Goal: Information Seeking & Learning: Learn about a topic

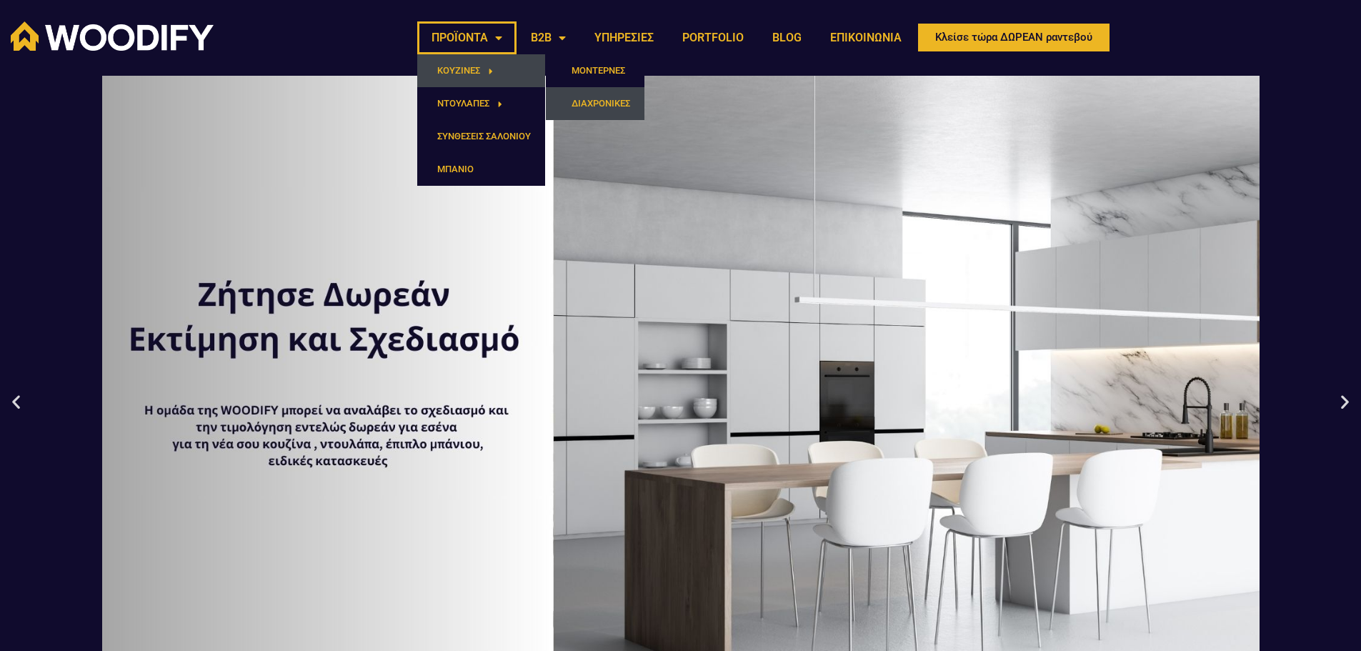
click at [593, 96] on link "ΔΙΑΧΡΟΝΙΚΕΣ" at bounding box center [595, 103] width 99 height 33
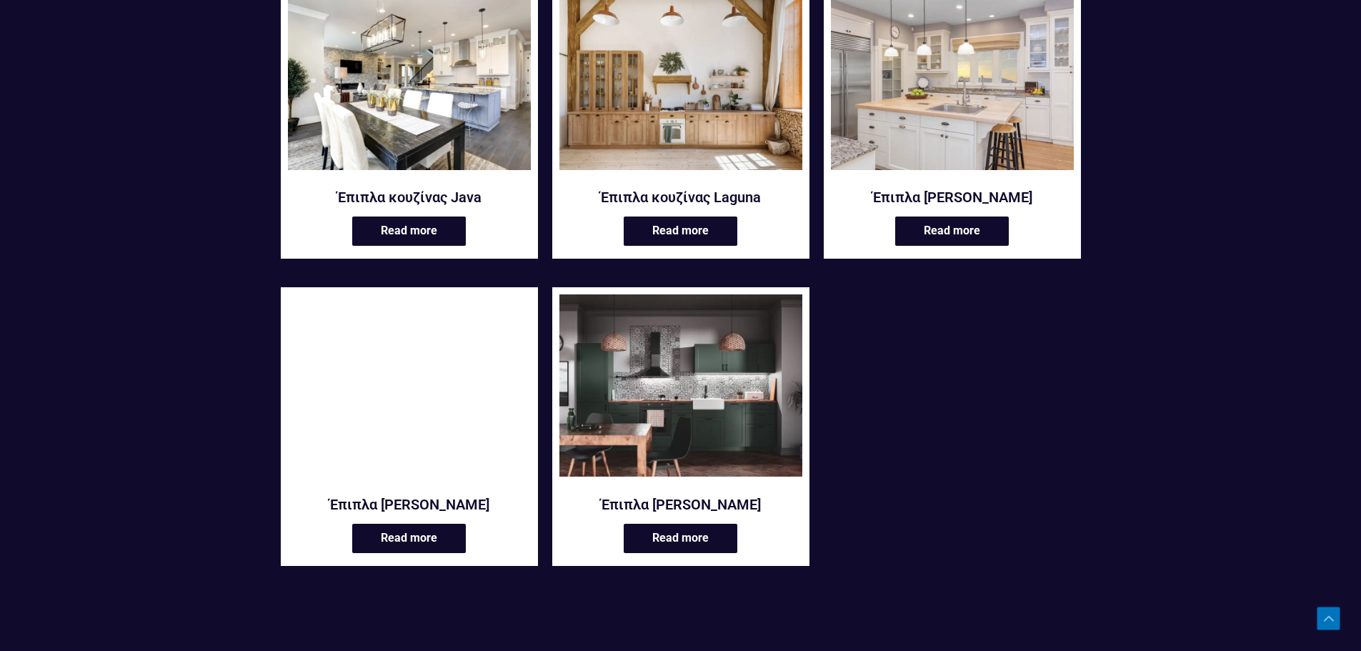
scroll to position [643, 0]
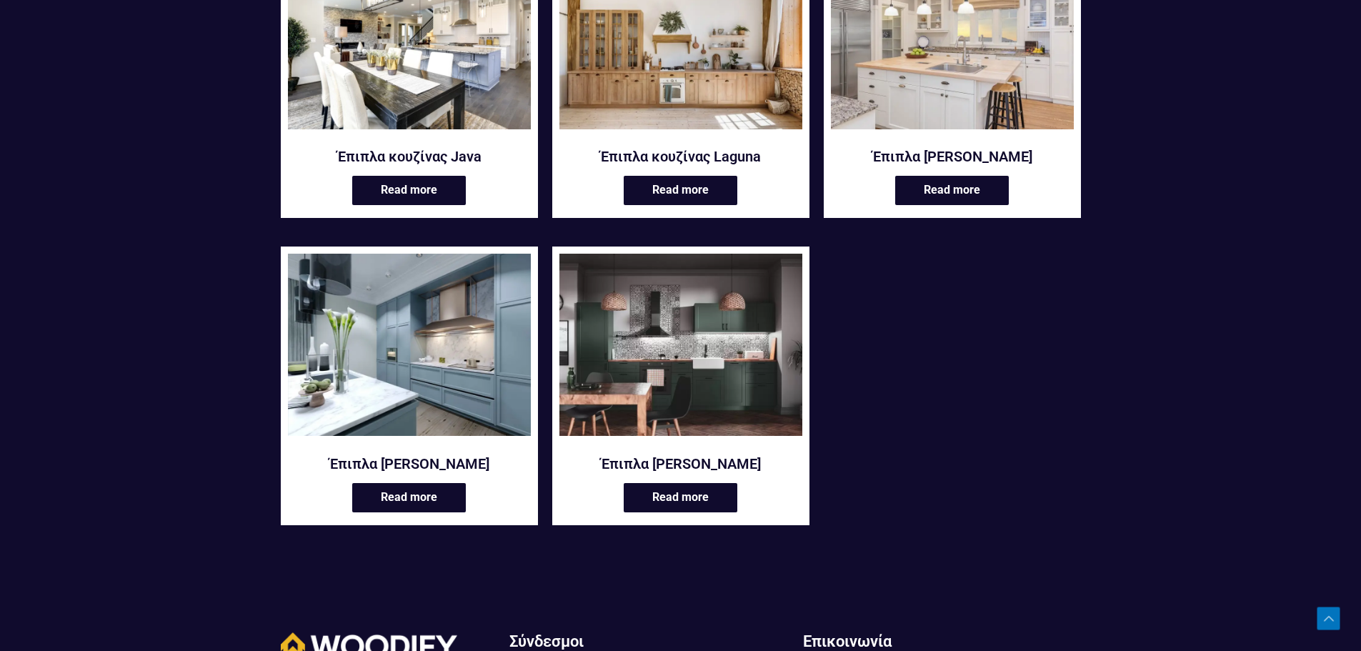
click at [444, 406] on img at bounding box center [409, 345] width 243 height 182
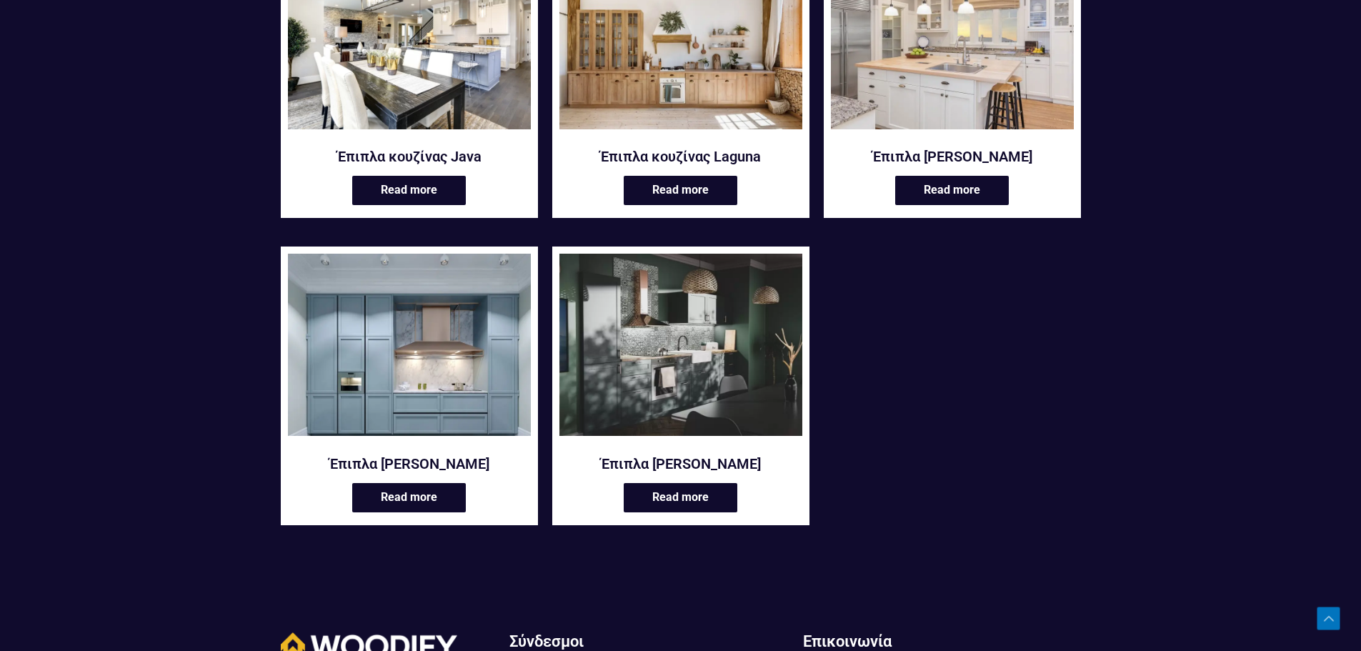
click at [705, 360] on img at bounding box center [680, 345] width 243 height 182
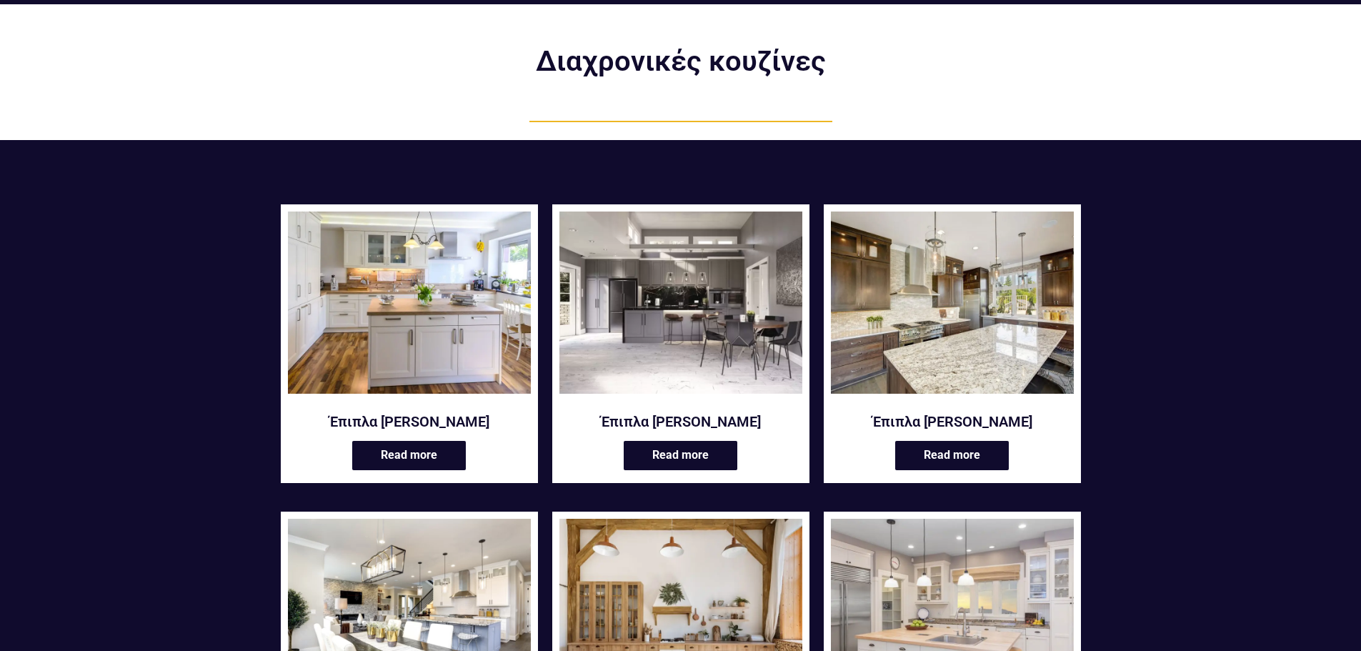
scroll to position [0, 0]
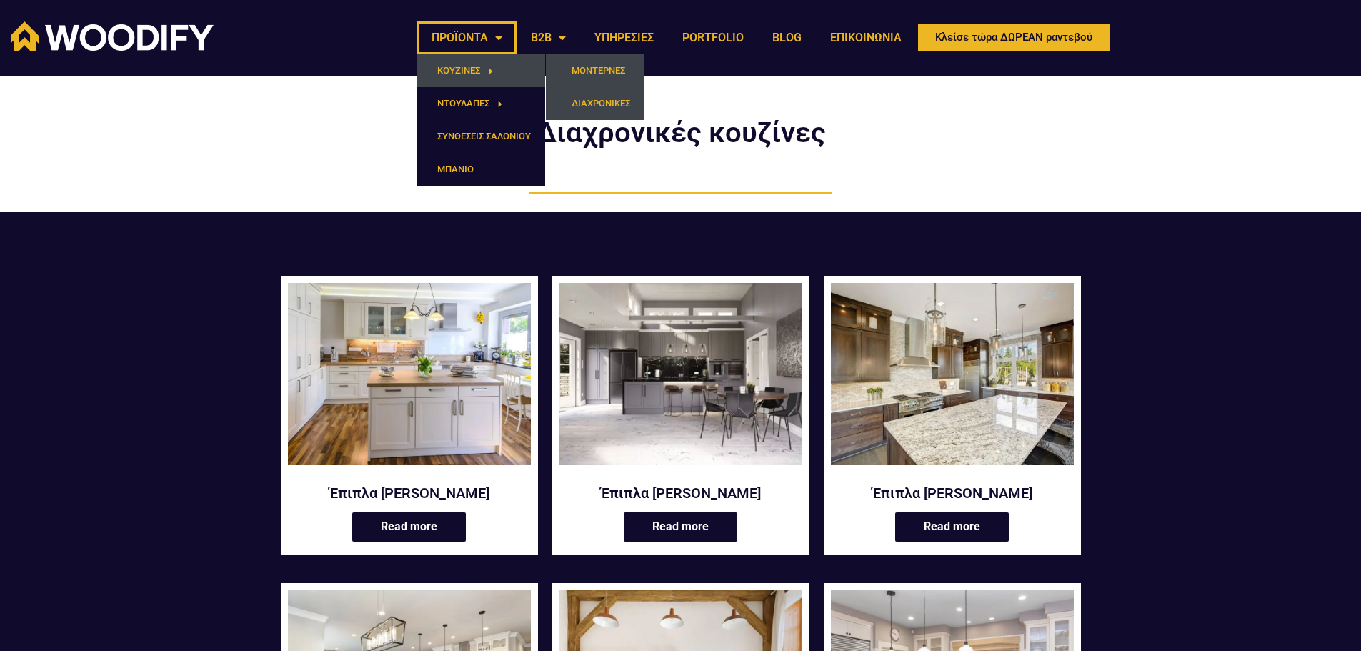
click at [574, 61] on link "ΜΟΝΤΕΡΝΕΣ" at bounding box center [595, 70] width 99 height 33
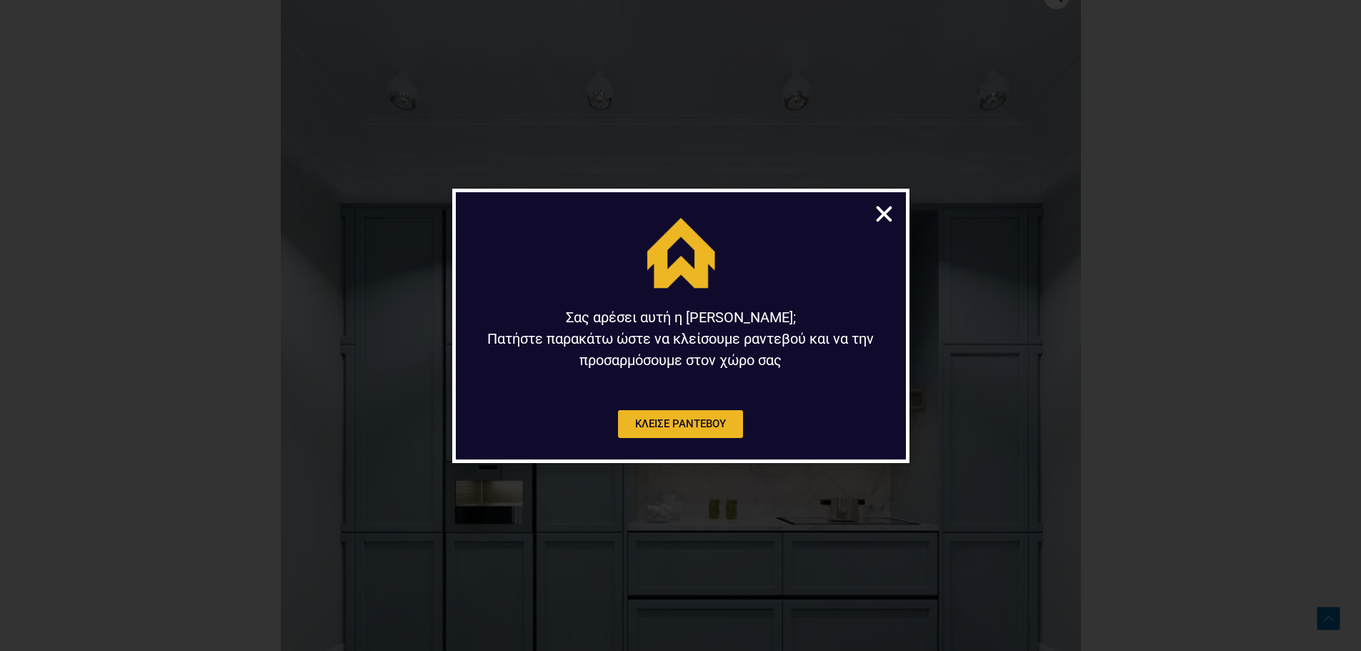
scroll to position [786, 0]
click at [876, 215] on icon "Close" at bounding box center [884, 214] width 22 height 22
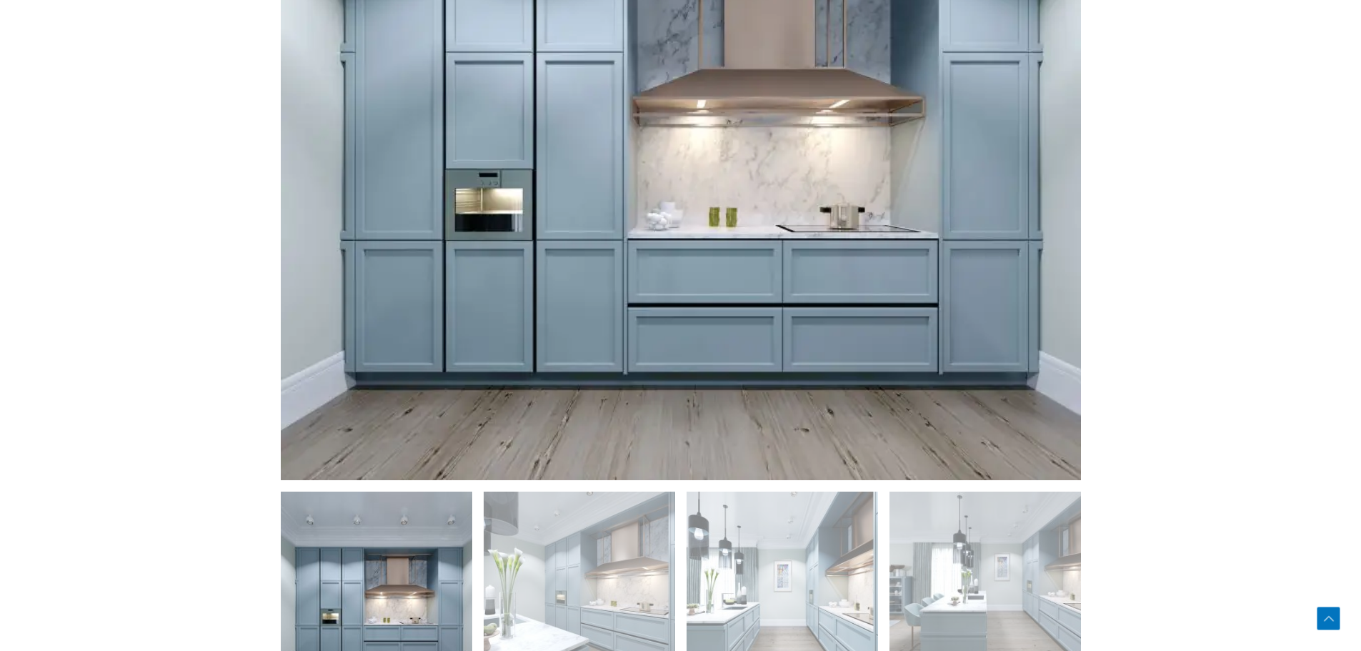
scroll to position [1071, 0]
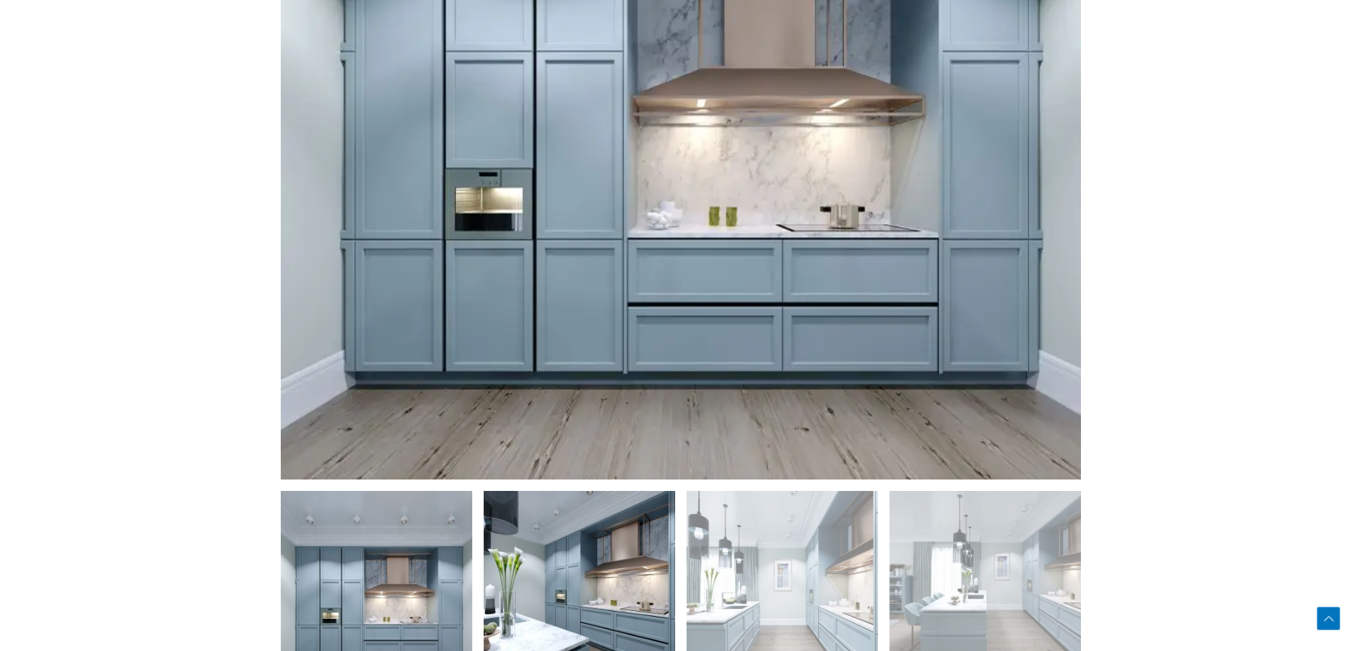
click at [572, 575] on img at bounding box center [579, 586] width 191 height 191
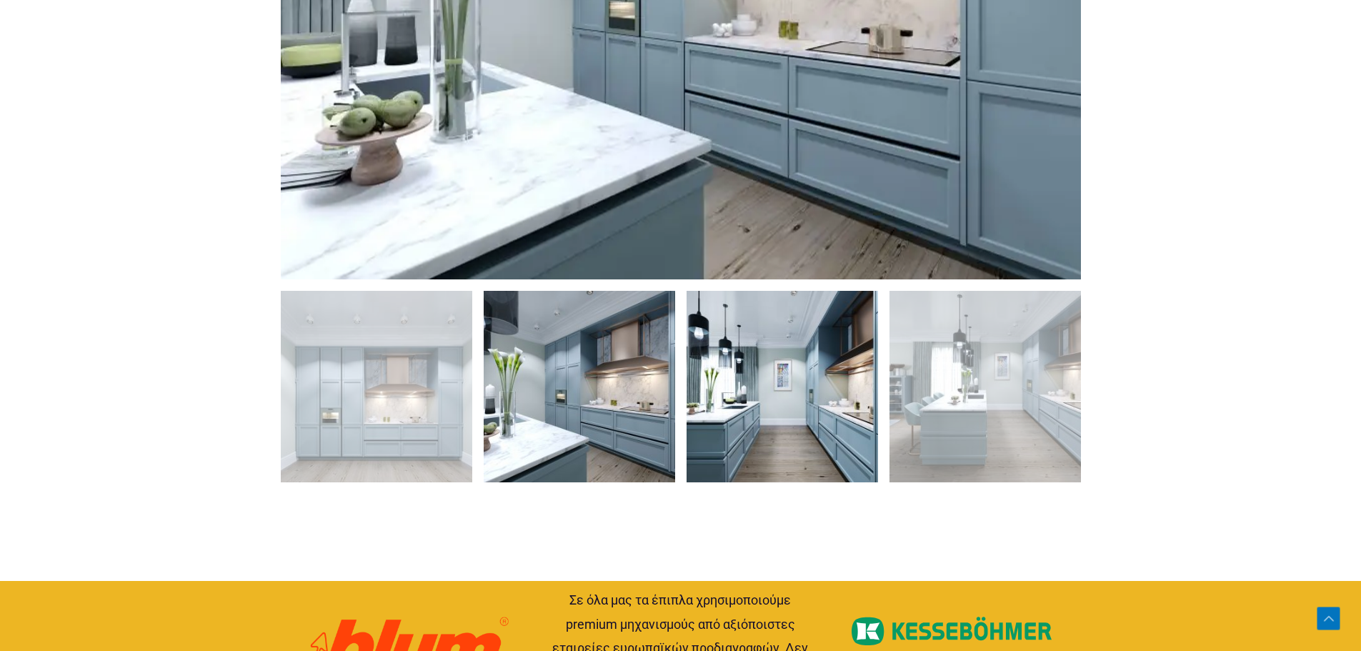
click at [770, 409] on img at bounding box center [781, 386] width 191 height 191
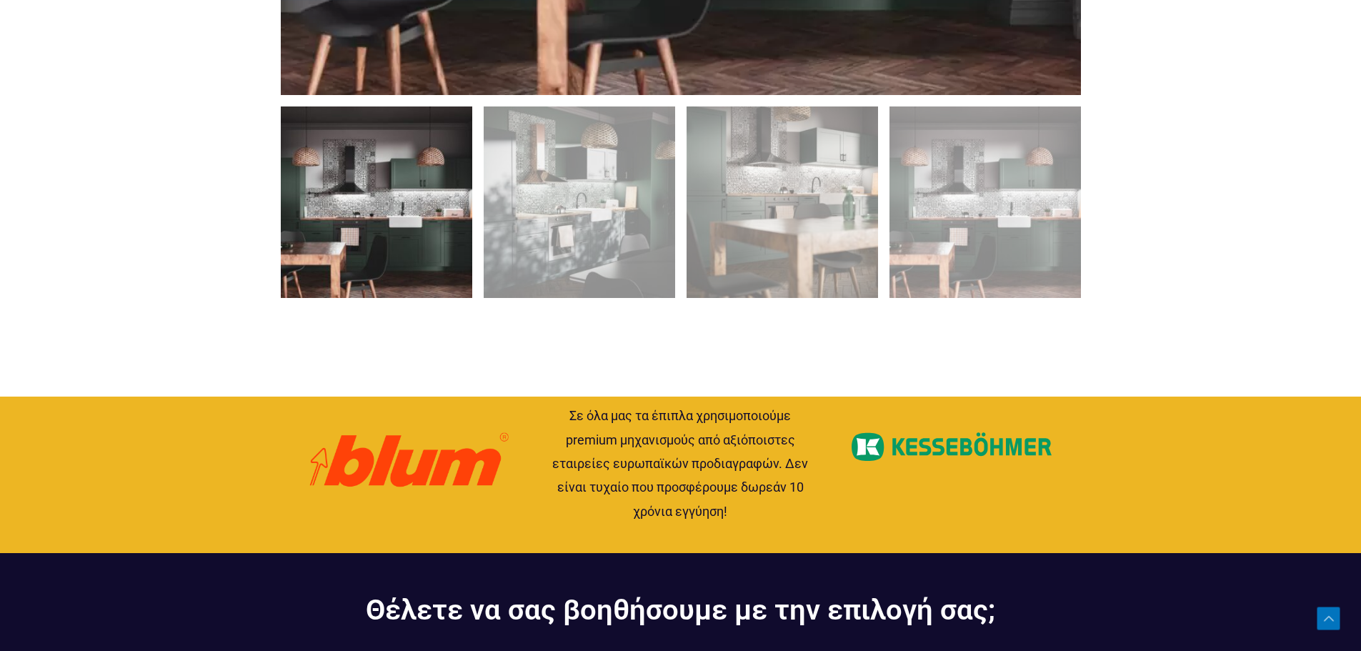
scroll to position [1286, 0]
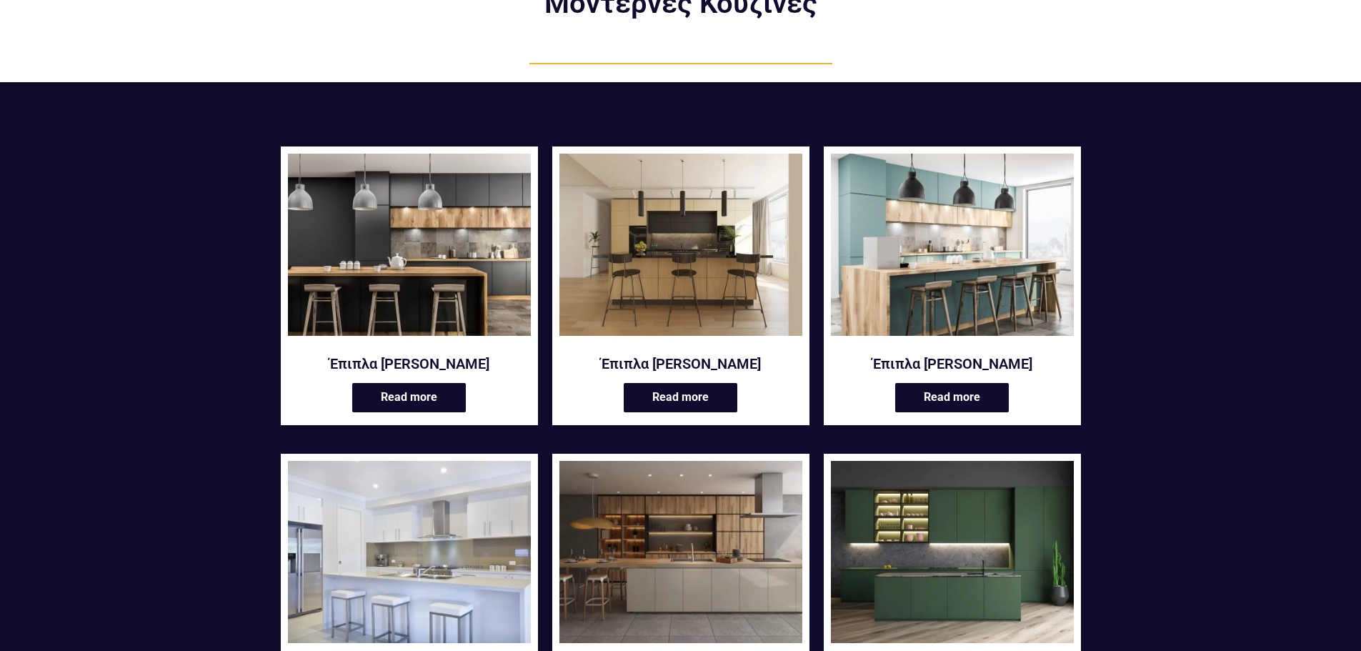
scroll to position [143, 0]
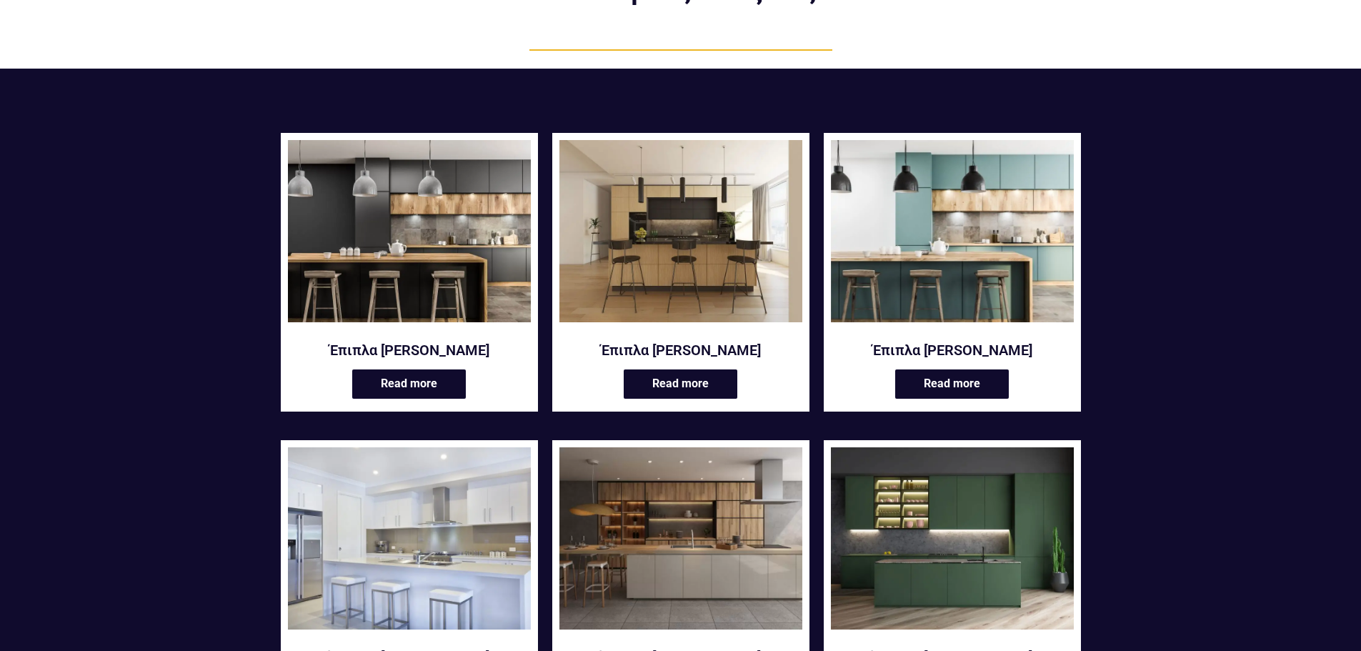
click at [909, 280] on img at bounding box center [952, 231] width 243 height 182
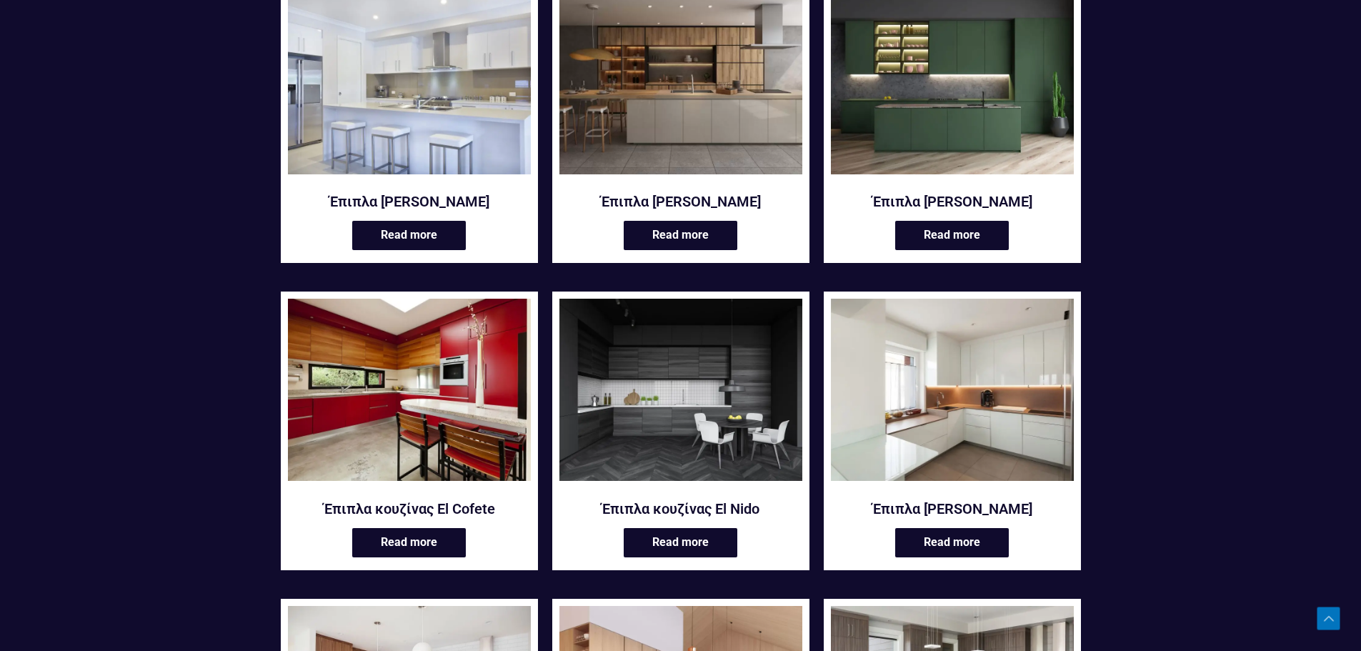
scroll to position [643, 0]
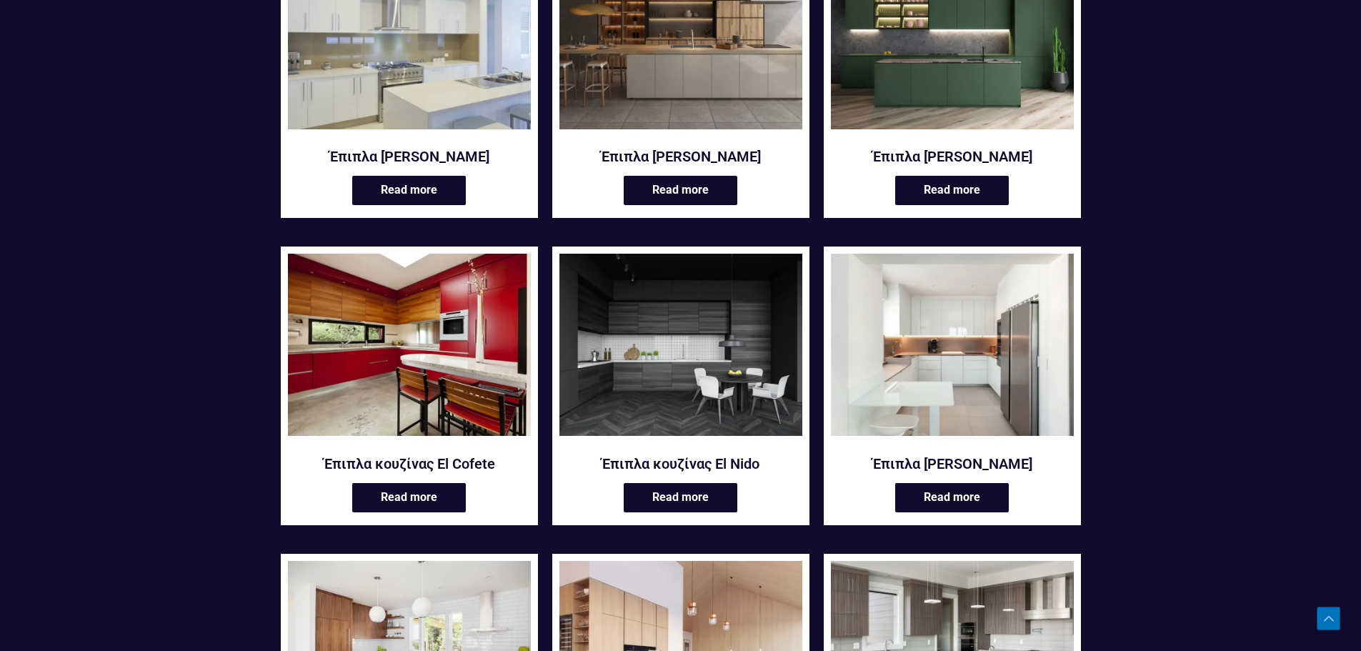
click at [478, 114] on img at bounding box center [409, 38] width 243 height 182
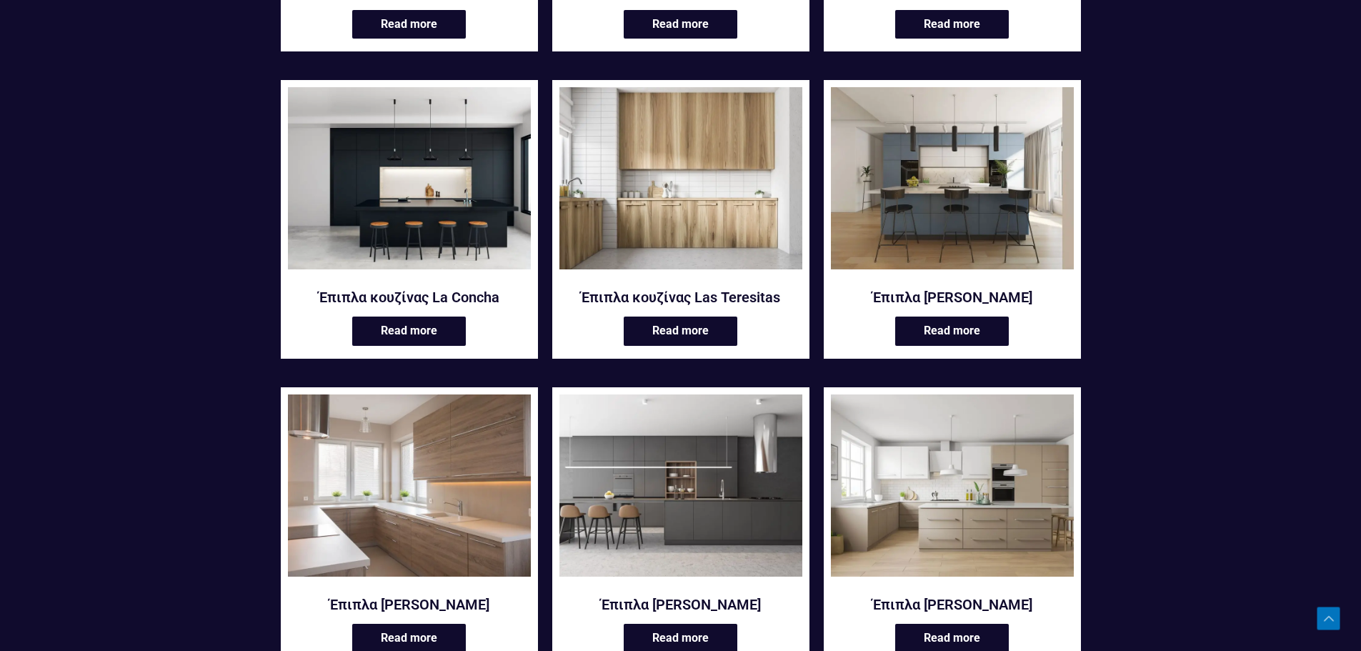
scroll to position [1429, 0]
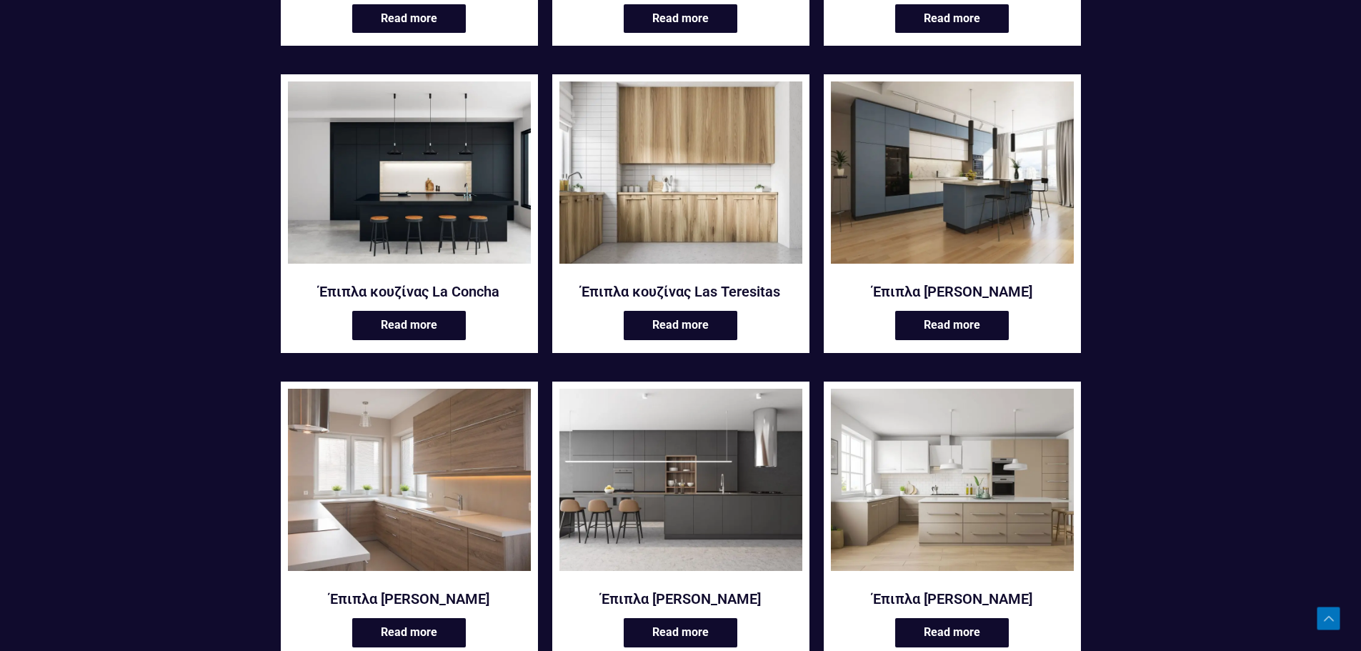
click at [941, 193] on img at bounding box center [952, 172] width 243 height 182
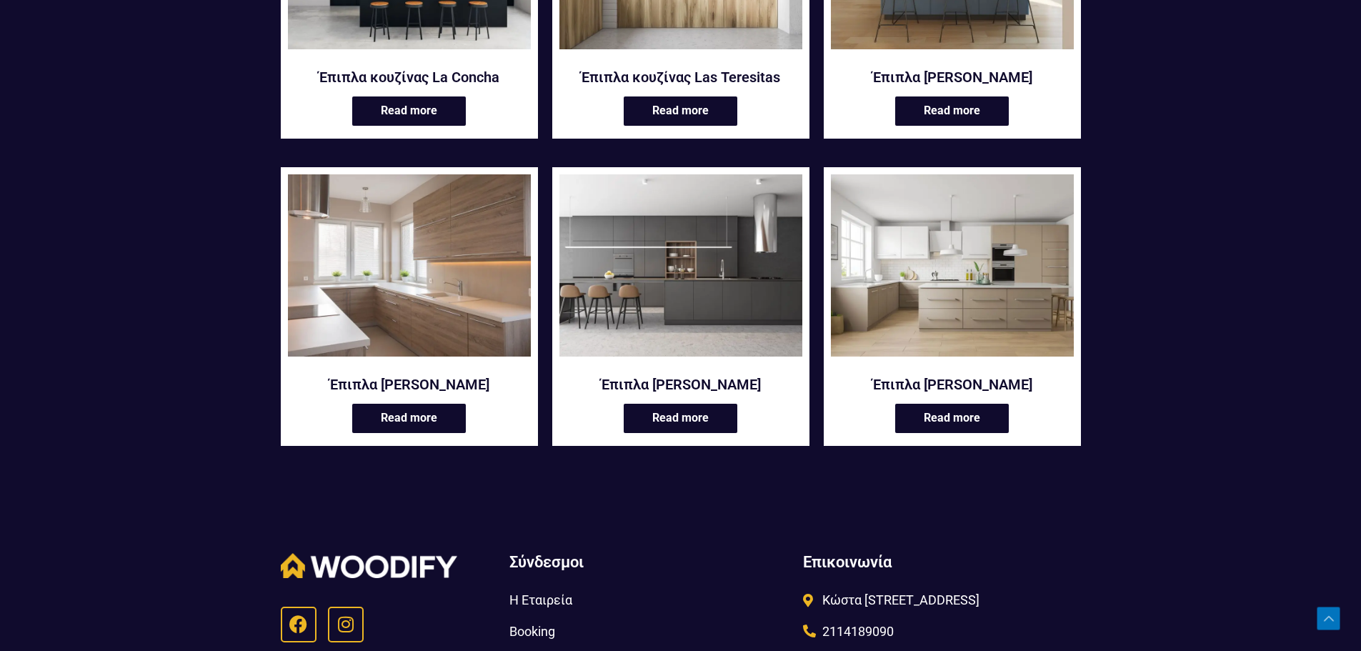
scroll to position [1357, 0]
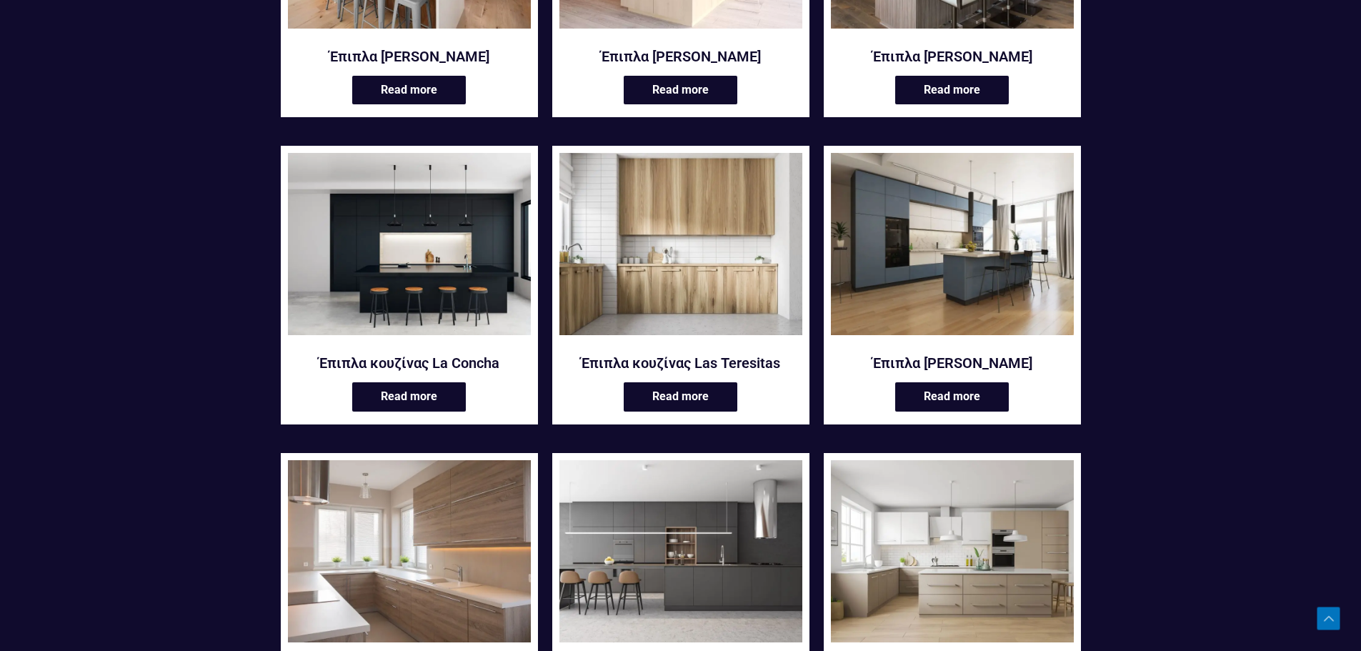
click at [937, 305] on img at bounding box center [952, 244] width 243 height 182
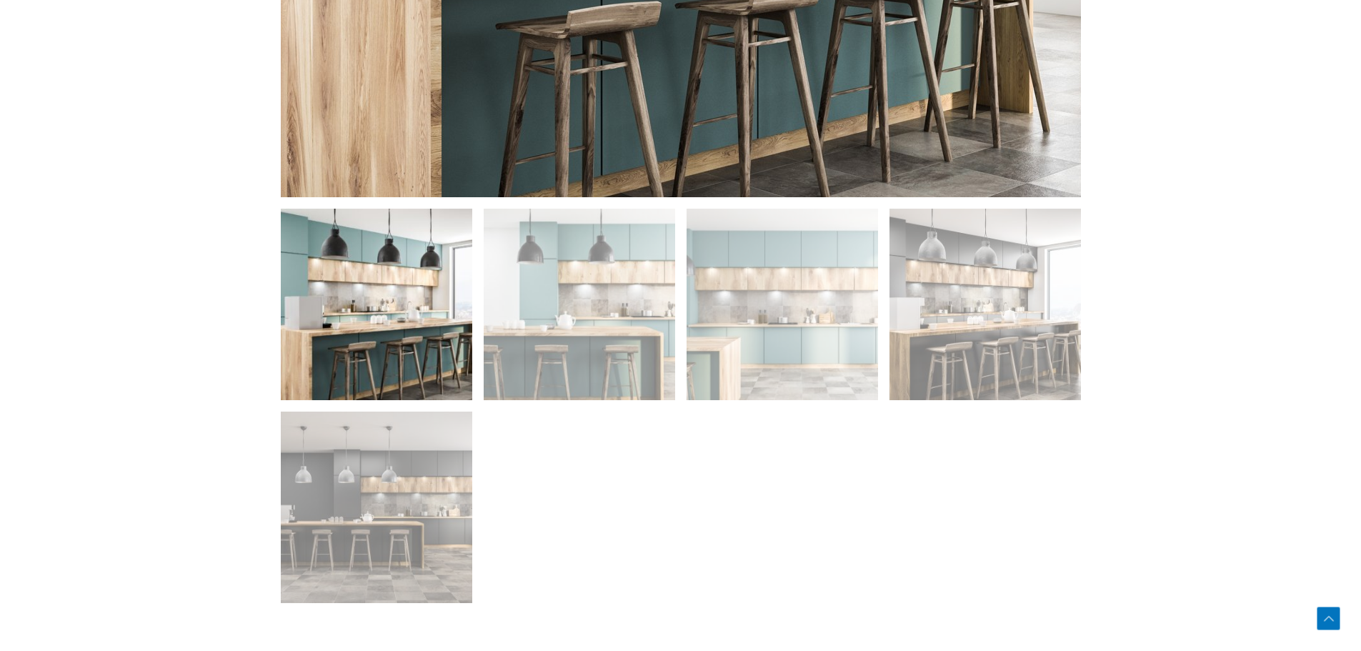
scroll to position [1214, 0]
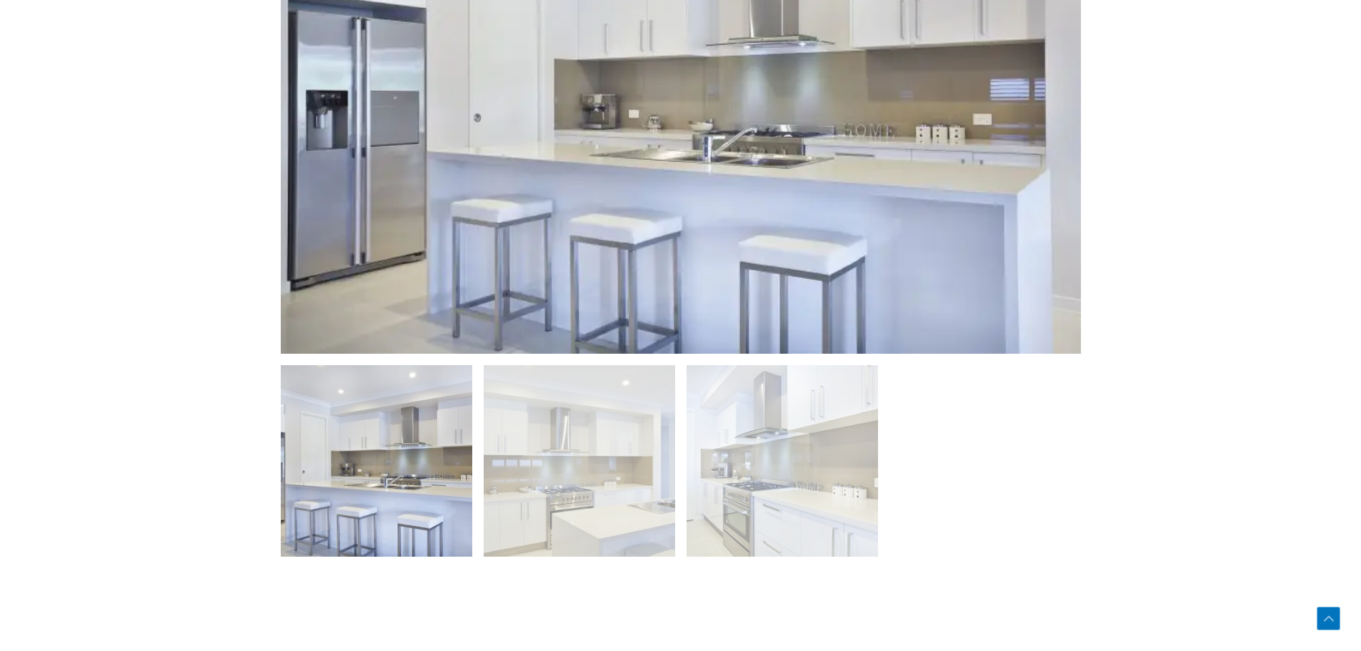
scroll to position [1000, 0]
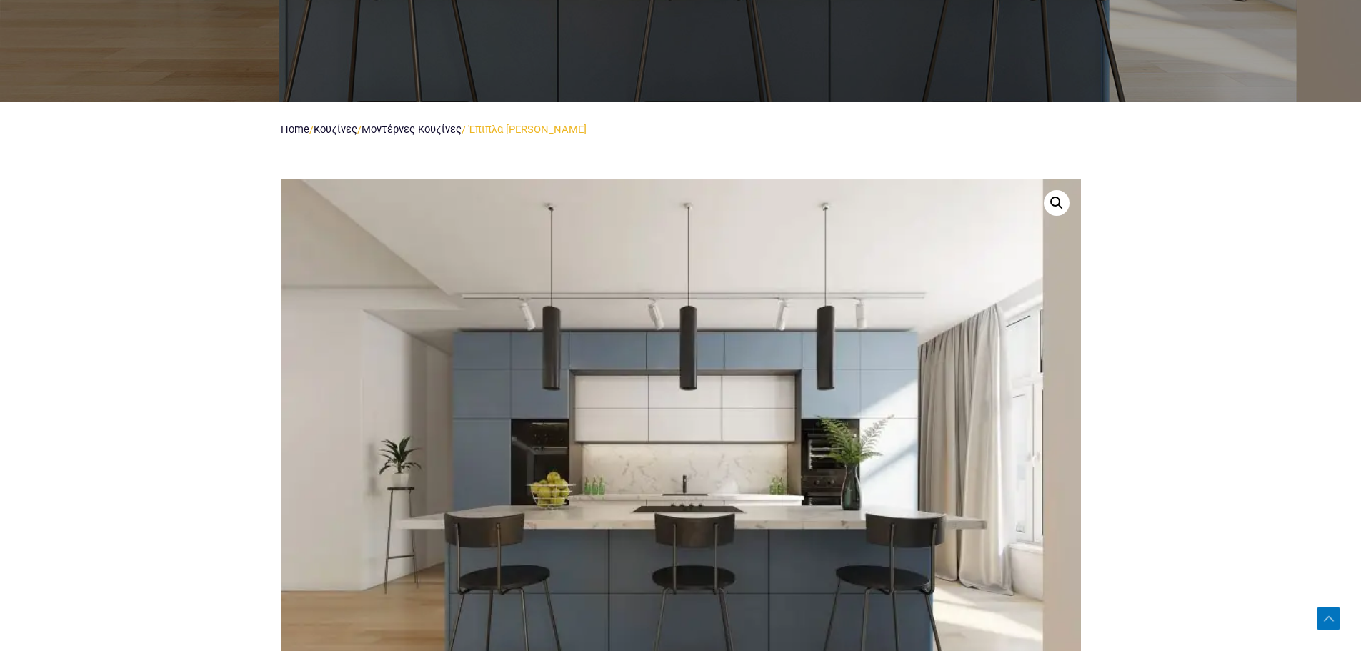
scroll to position [357, 0]
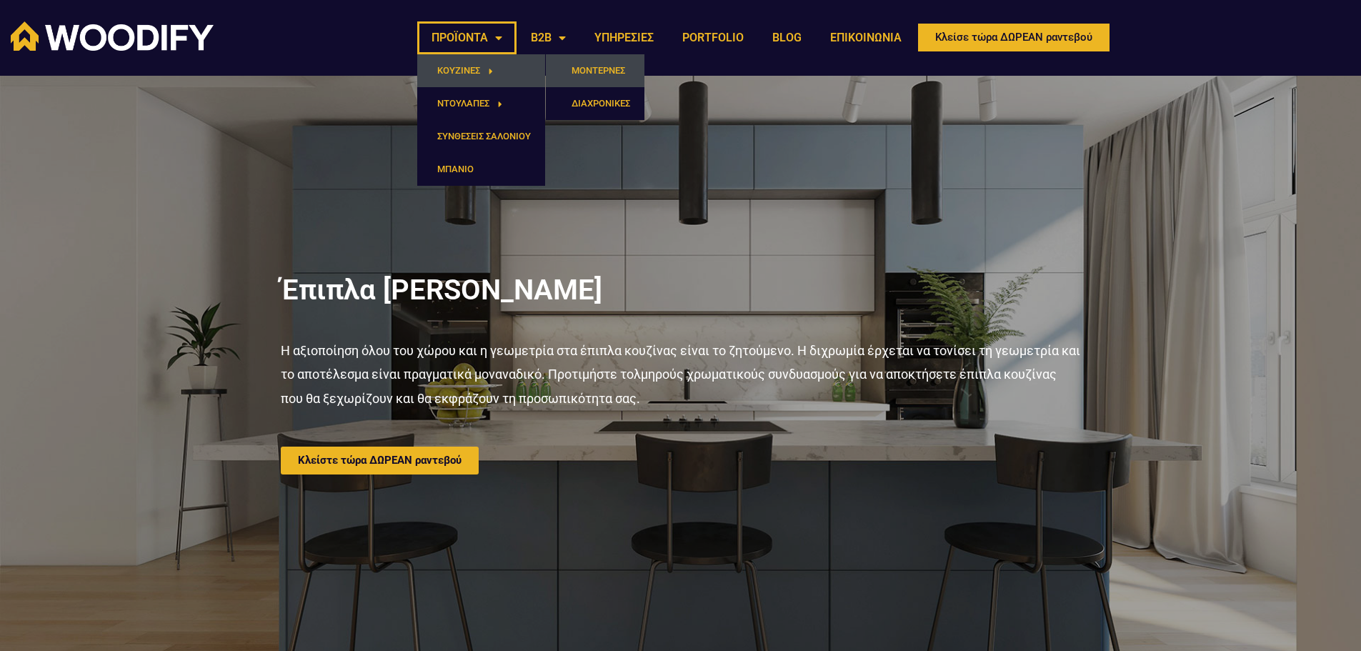
click at [611, 71] on link "ΜΟΝΤΕΡΝΕΣ" at bounding box center [595, 70] width 99 height 33
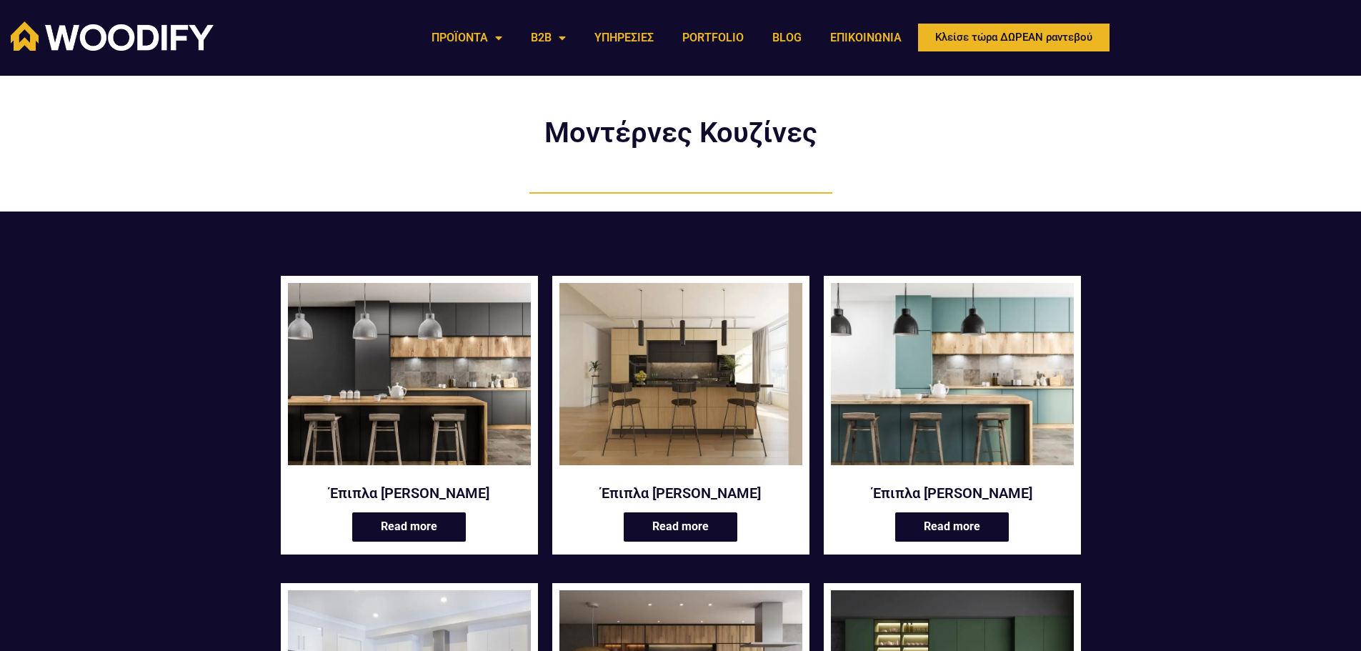
click at [890, 356] on img at bounding box center [952, 374] width 243 height 182
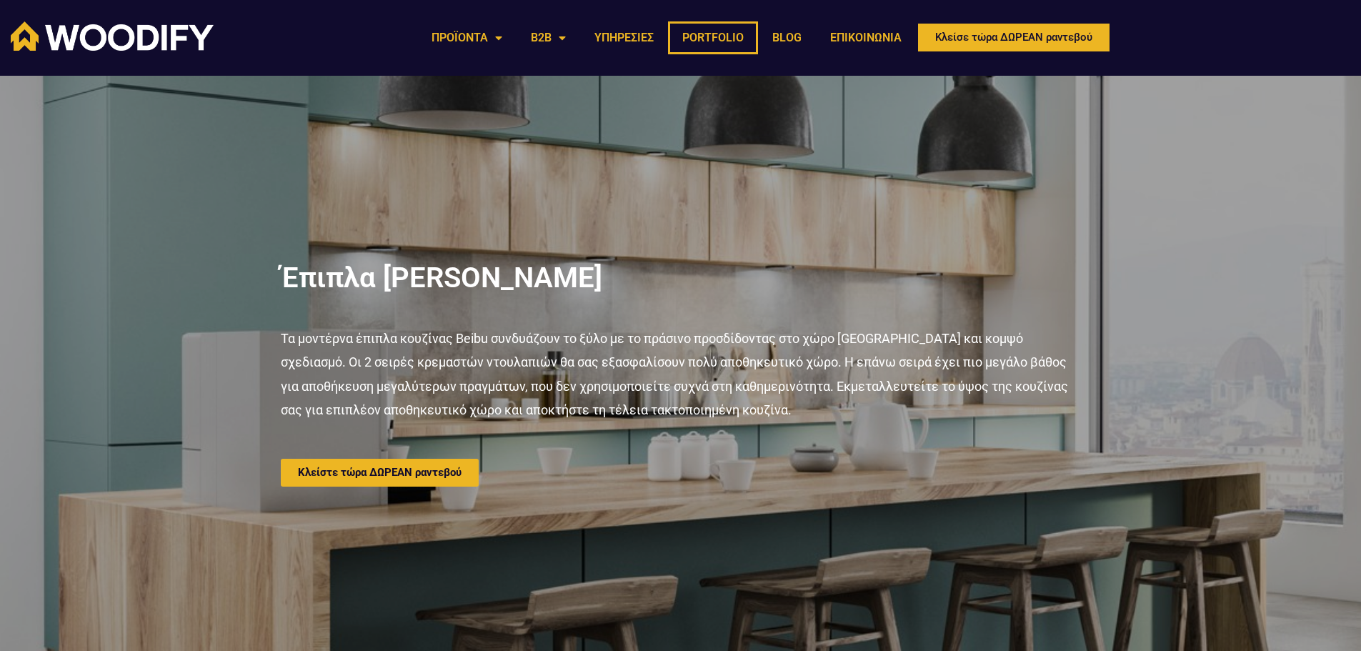
click at [689, 34] on link "PORTFOLIO" at bounding box center [713, 37] width 90 height 33
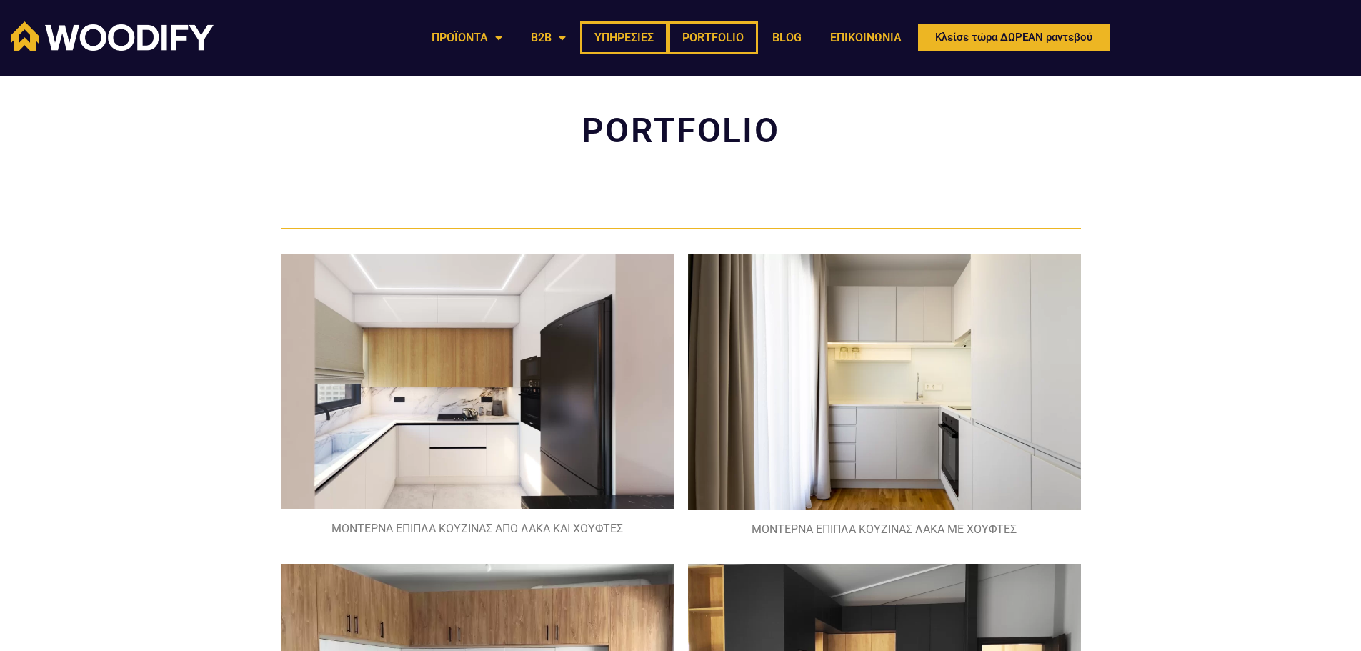
click at [601, 39] on link "ΥΠΗΡΕΣΙΕΣ" at bounding box center [624, 37] width 88 height 33
